Goal: Transaction & Acquisition: Subscribe to service/newsletter

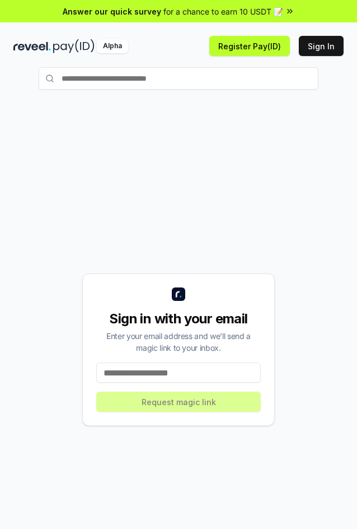
drag, startPoint x: 84, startPoint y: 217, endPoint x: 123, endPoint y: 262, distance: 59.5
click at [85, 217] on div "Sign in with your email Enter your email address and we’ll send a magic link to…" at bounding box center [178, 349] width 330 height 475
click at [188, 378] on input at bounding box center [178, 372] width 165 height 20
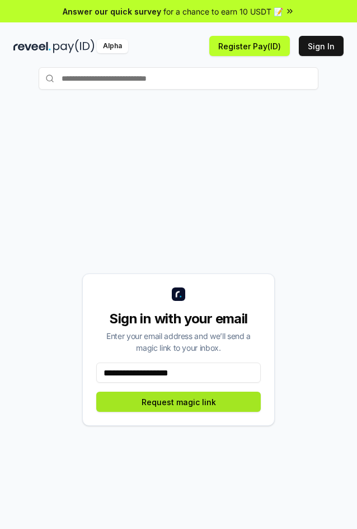
type input "**********"
click at [195, 409] on button "Request magic link" at bounding box center [178, 402] width 165 height 20
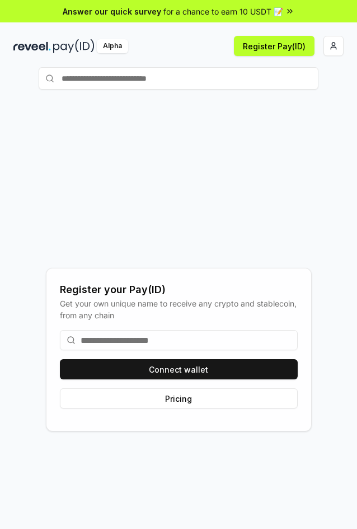
click at [165, 336] on input at bounding box center [179, 340] width 238 height 20
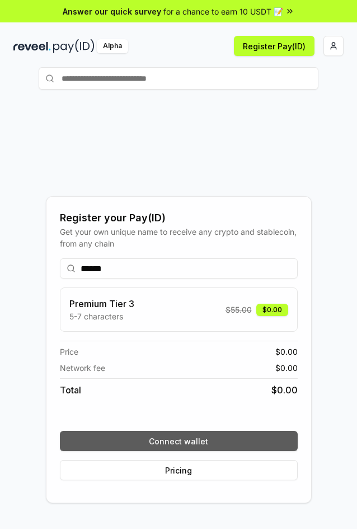
type input "******"
click at [213, 433] on button "Connect wallet" at bounding box center [179, 441] width 238 height 20
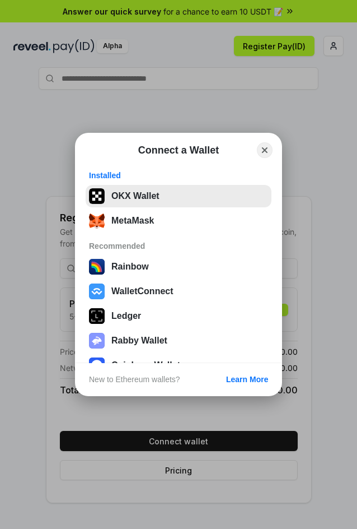
click at [188, 202] on button "OKX Wallet" at bounding box center [179, 196] width 186 height 22
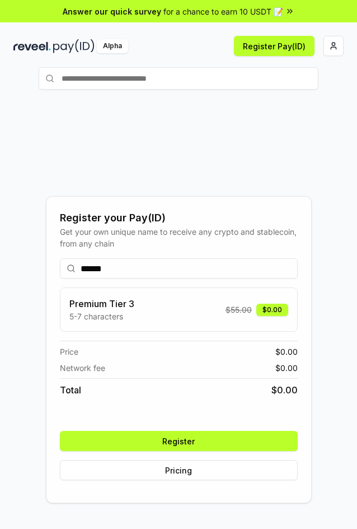
scroll to position [58, 0]
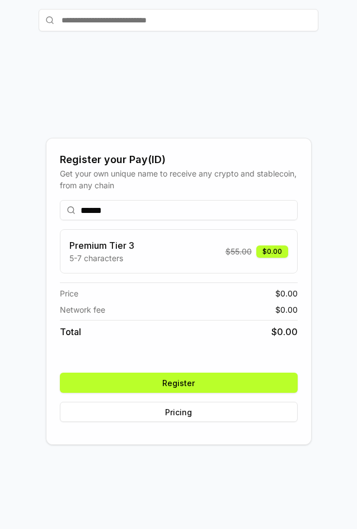
click at [207, 377] on button "Register" at bounding box center [179, 382] width 238 height 20
